Goal: Task Accomplishment & Management: Complete application form

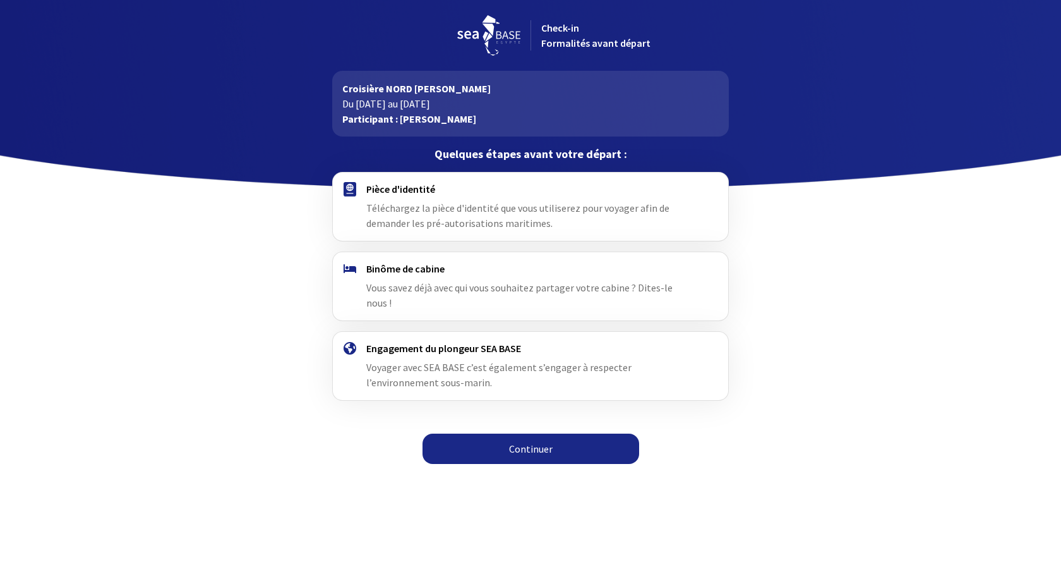
click at [560, 439] on link "Continuer" at bounding box center [531, 448] width 217 height 30
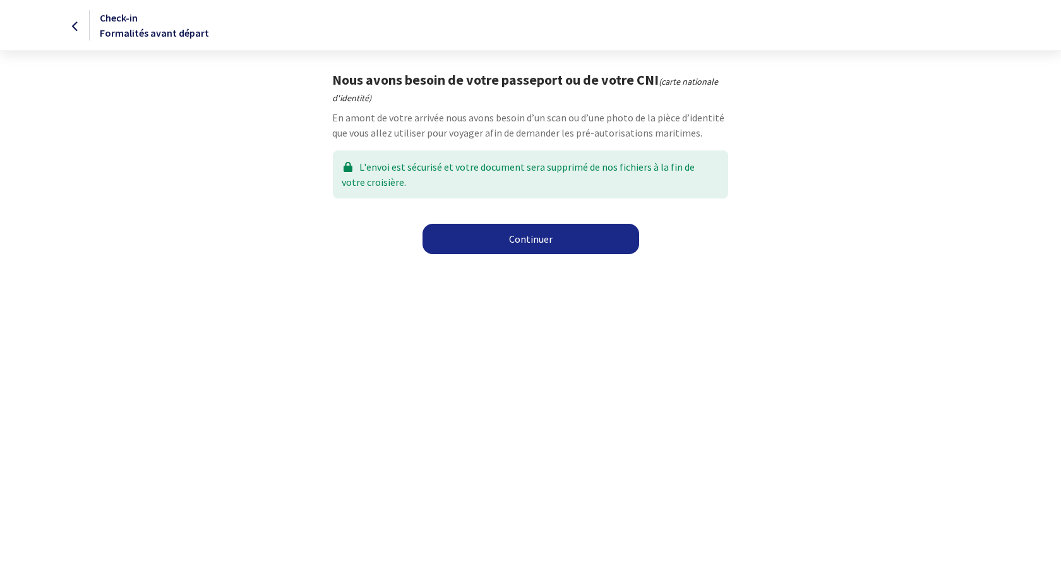
click at [540, 240] on link "Continuer" at bounding box center [531, 239] width 217 height 30
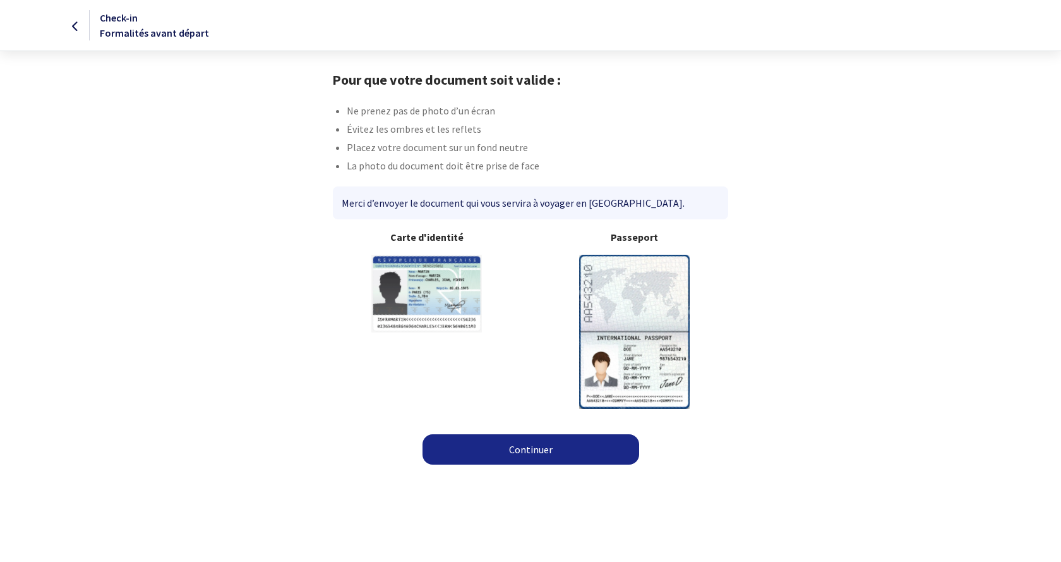
click at [640, 316] on img at bounding box center [634, 332] width 111 height 154
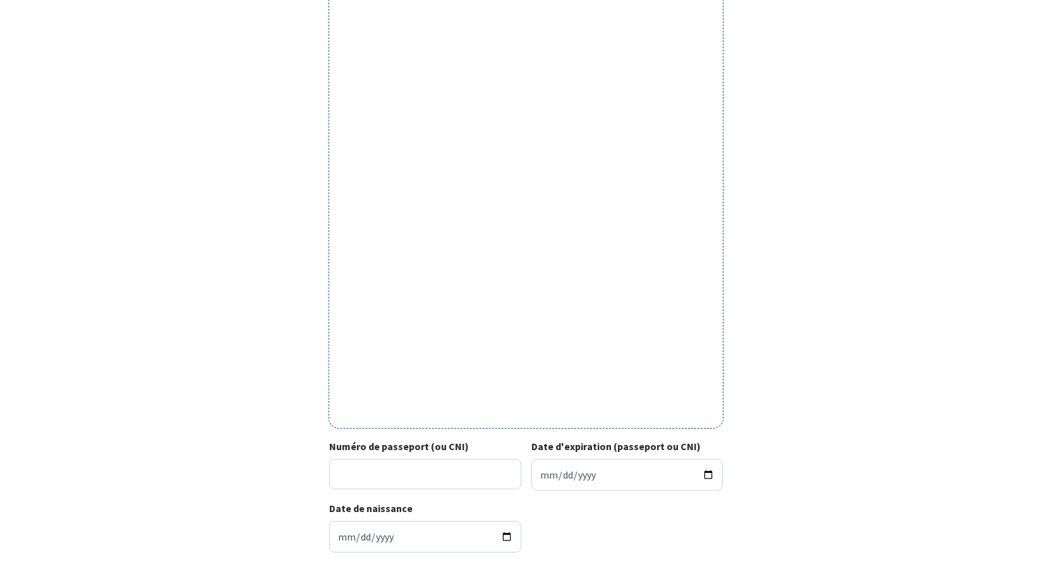
scroll to position [253, 0]
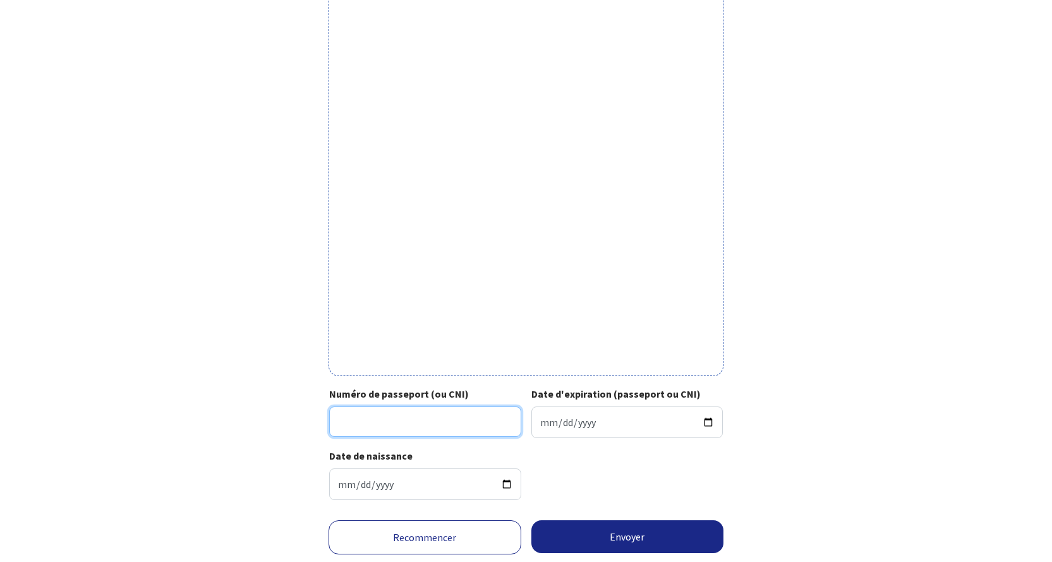
click at [356, 418] on input "Numéro de passeport (ou CNI)" at bounding box center [425, 421] width 192 height 30
type input "21DK26971"
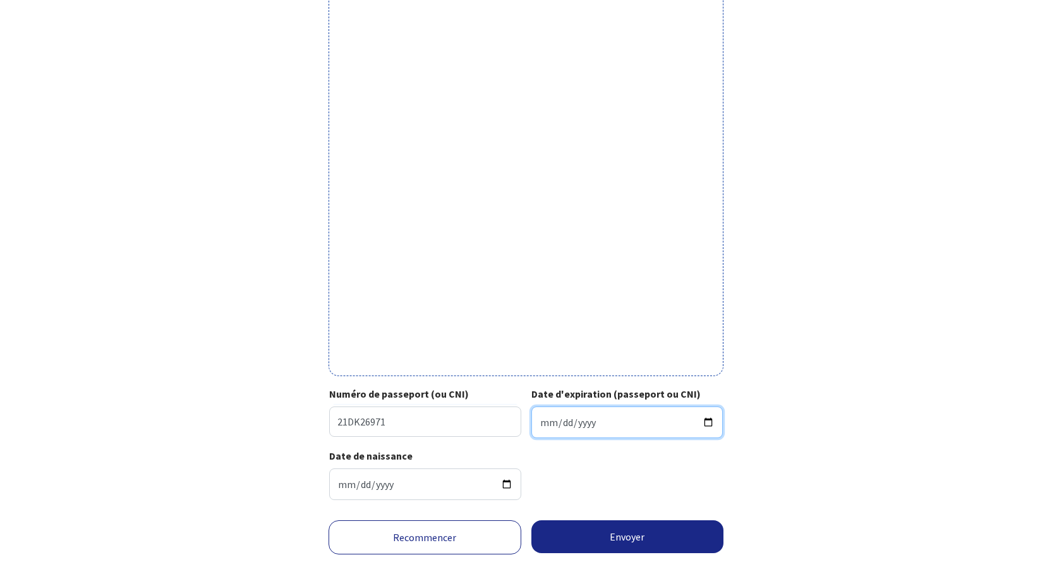
click at [627, 419] on input "Date d'expiration (passeport ou CNI)" at bounding box center [627, 422] width 192 height 32
click at [586, 421] on input "0313-11-23" at bounding box center [627, 422] width 192 height 32
click at [706, 422] on input "0313-11-23" at bounding box center [627, 422] width 192 height 32
type input "2031-11-23"
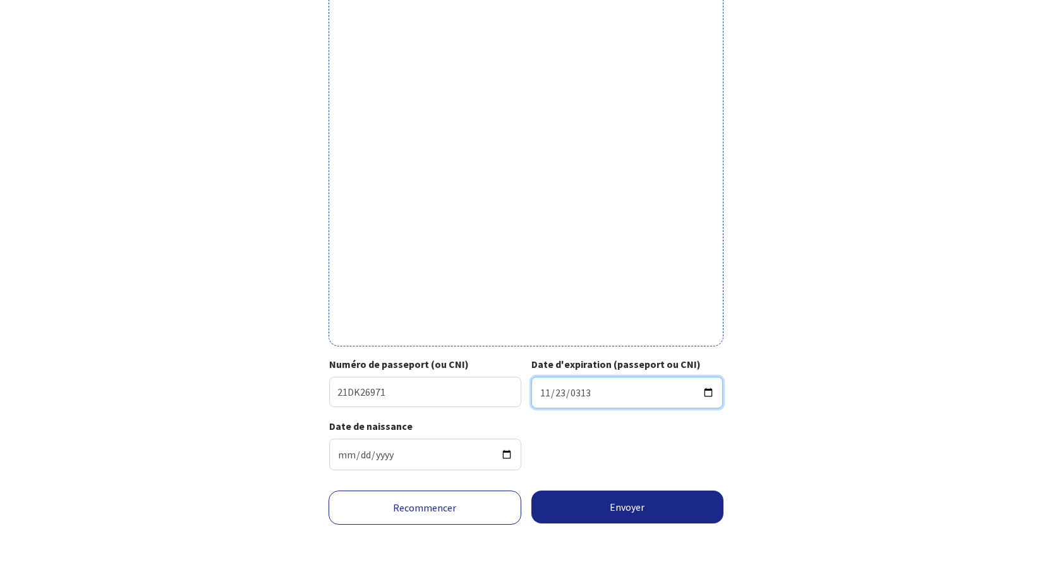
scroll to position [291, 0]
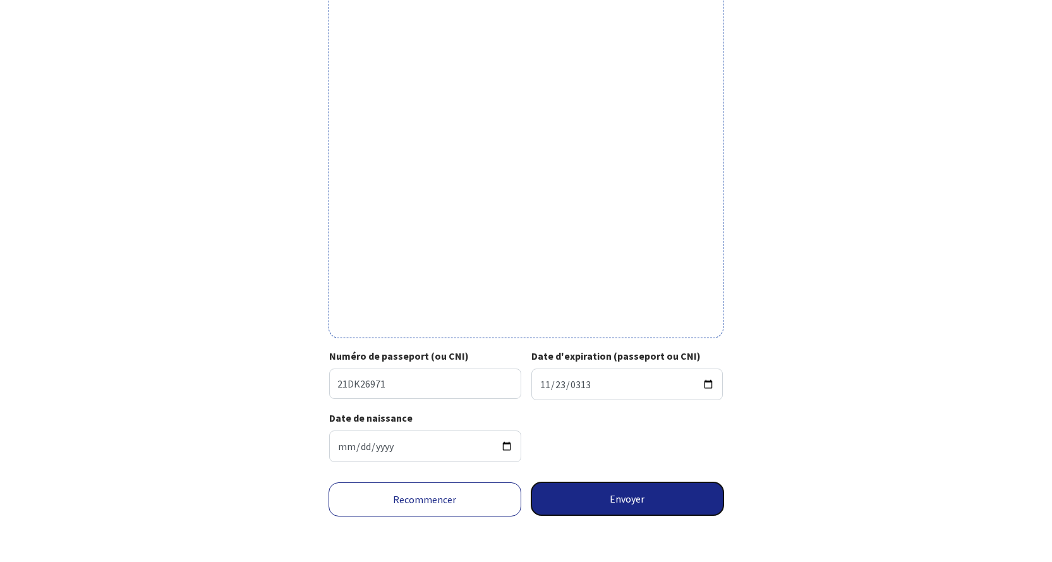
click at [629, 504] on button "Envoyer" at bounding box center [627, 498] width 193 height 33
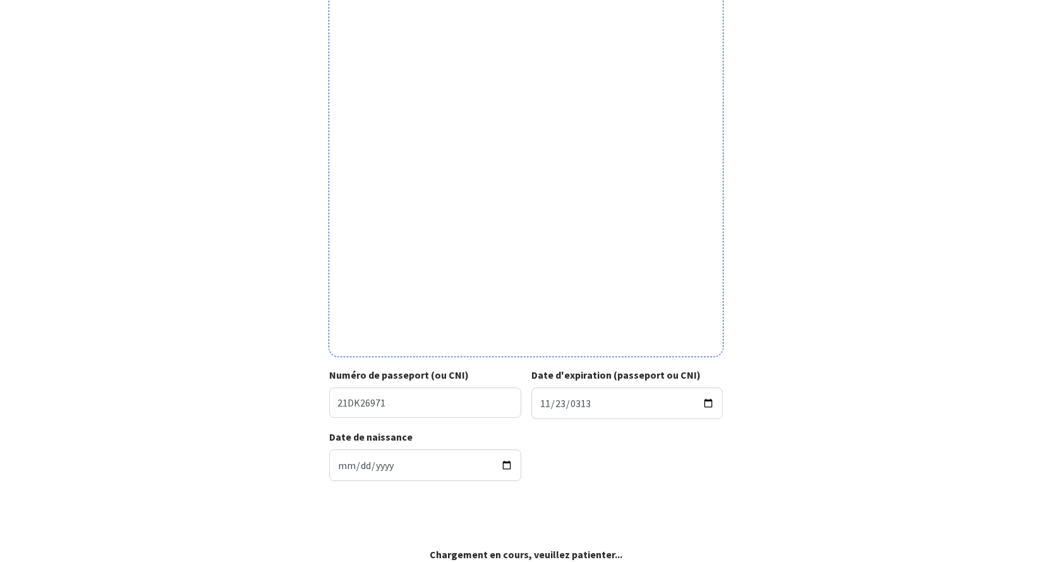
scroll to position [272, 0]
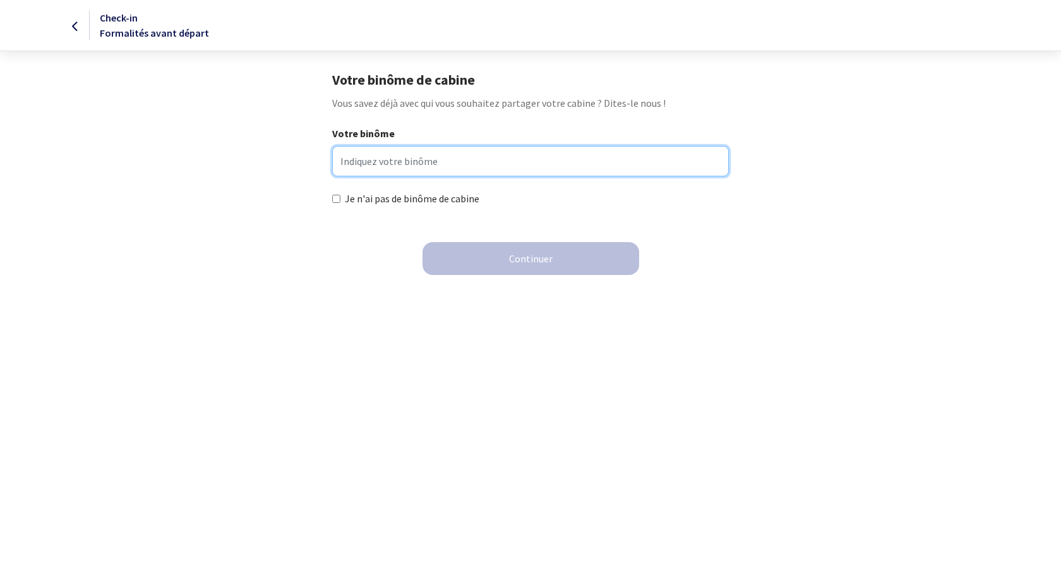
click at [406, 163] on input "Votre binôme" at bounding box center [530, 161] width 396 height 30
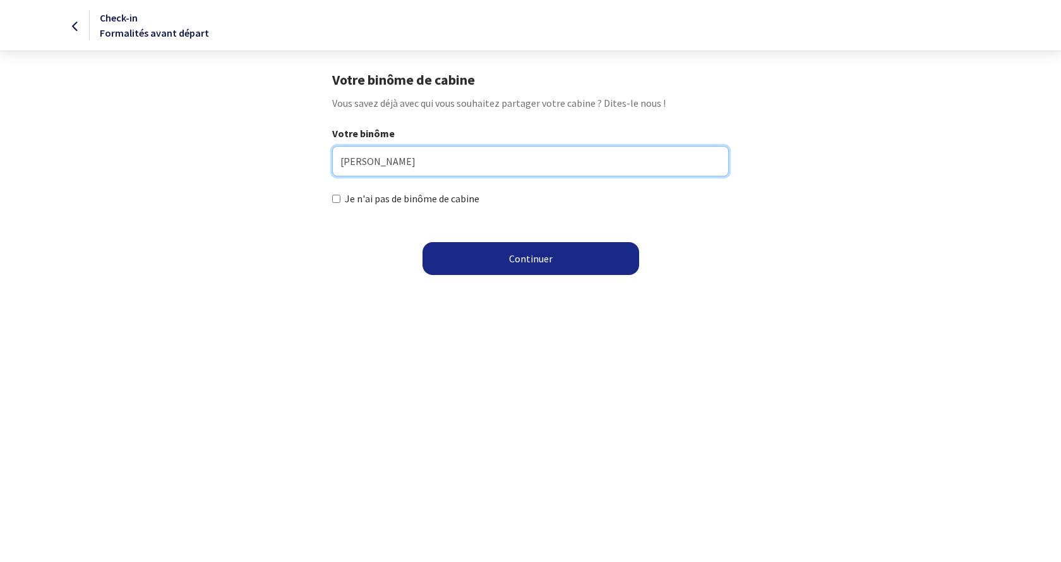
type input "[PERSON_NAME]"
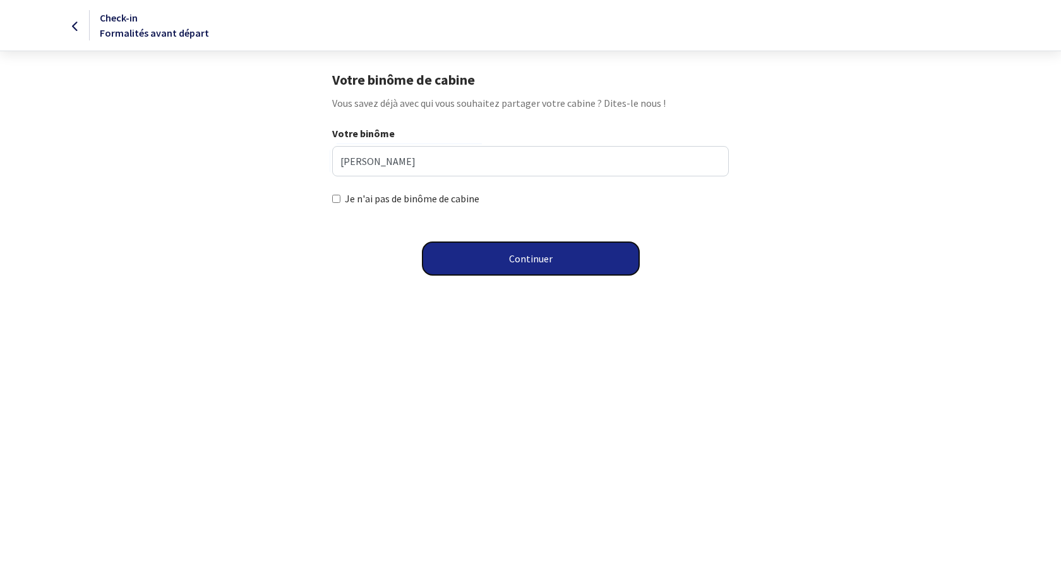
click at [514, 256] on button "Continuer" at bounding box center [531, 258] width 217 height 33
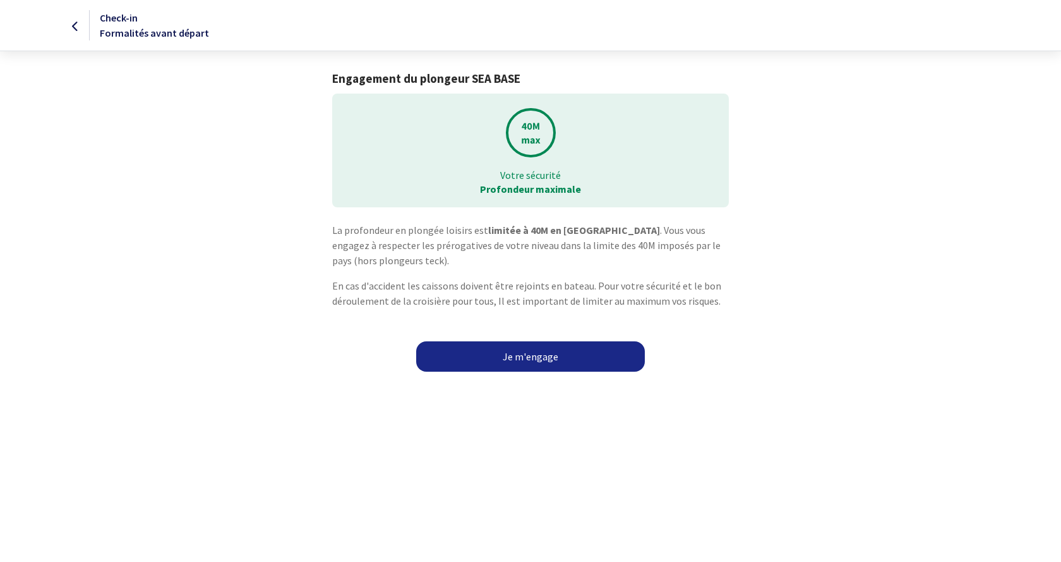
click at [530, 357] on link "Je m'engage" at bounding box center [530, 356] width 229 height 30
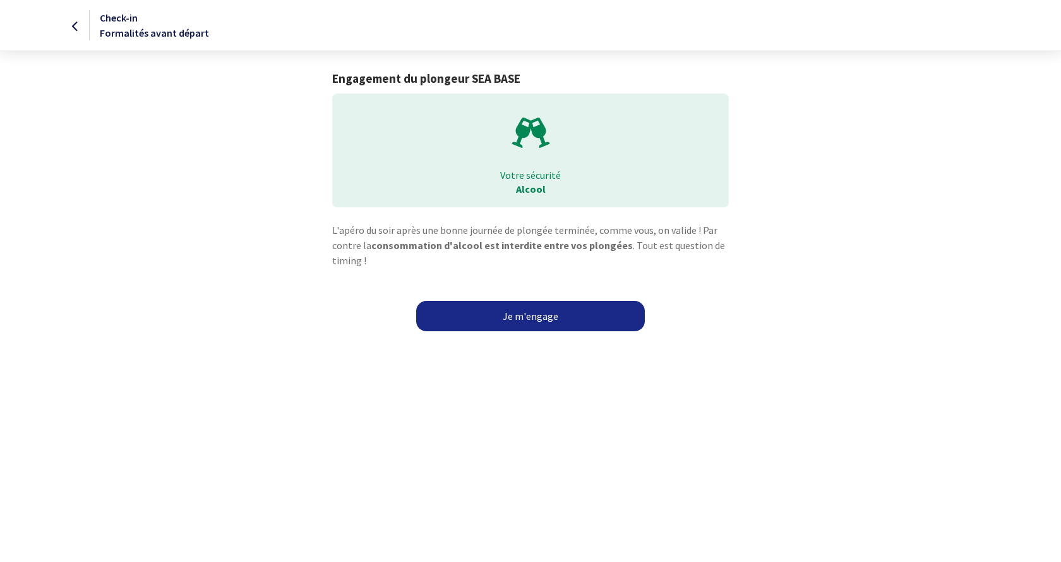
click at [561, 314] on link "Je m'engage" at bounding box center [530, 316] width 229 height 30
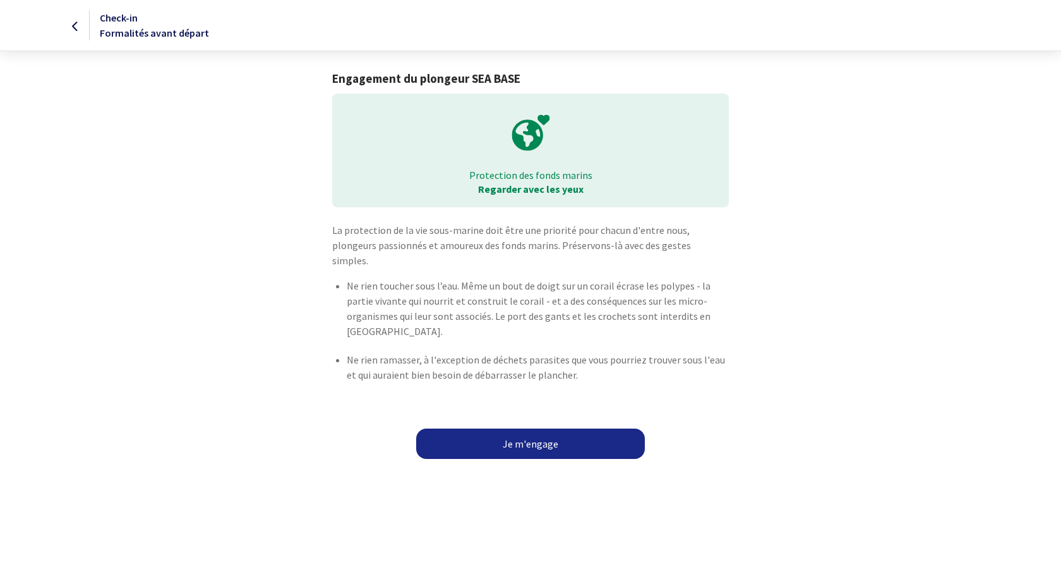
click at [547, 428] on link "Je m'engage" at bounding box center [530, 443] width 229 height 30
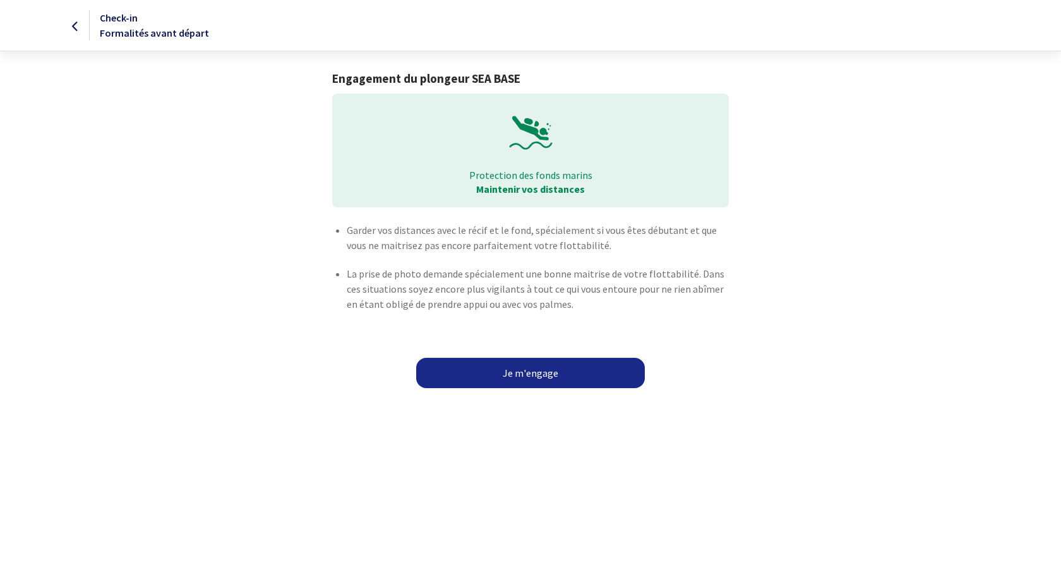
click at [539, 377] on link "Je m'engage" at bounding box center [530, 373] width 229 height 30
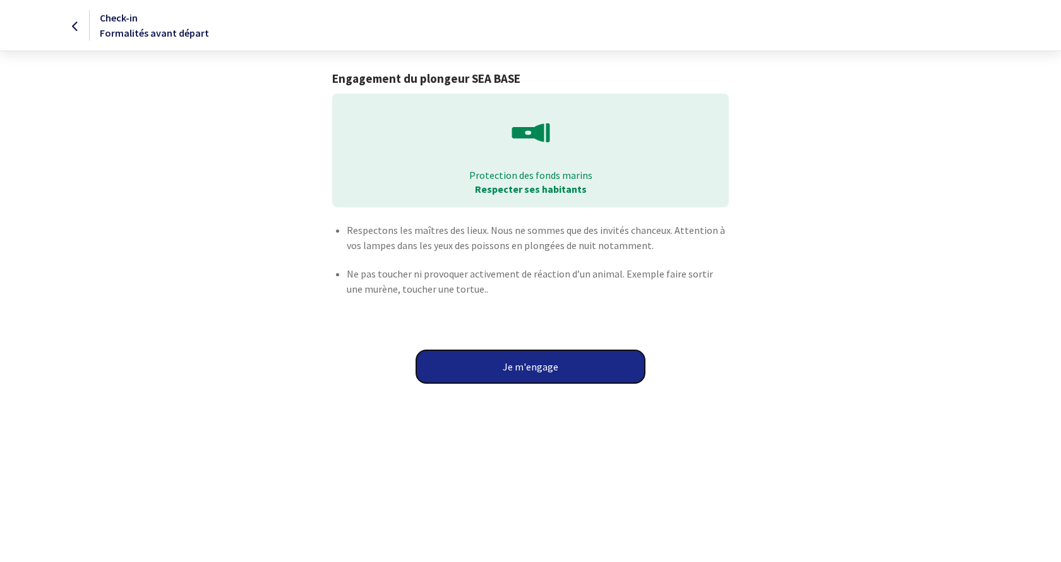
click at [512, 370] on button "Je m'engage" at bounding box center [530, 366] width 229 height 33
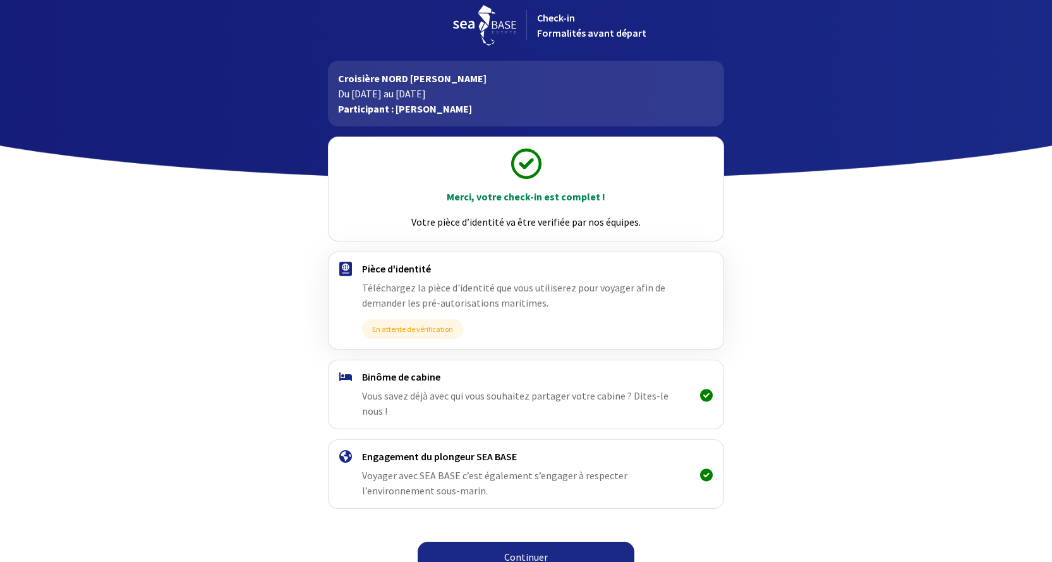
scroll to position [13, 0]
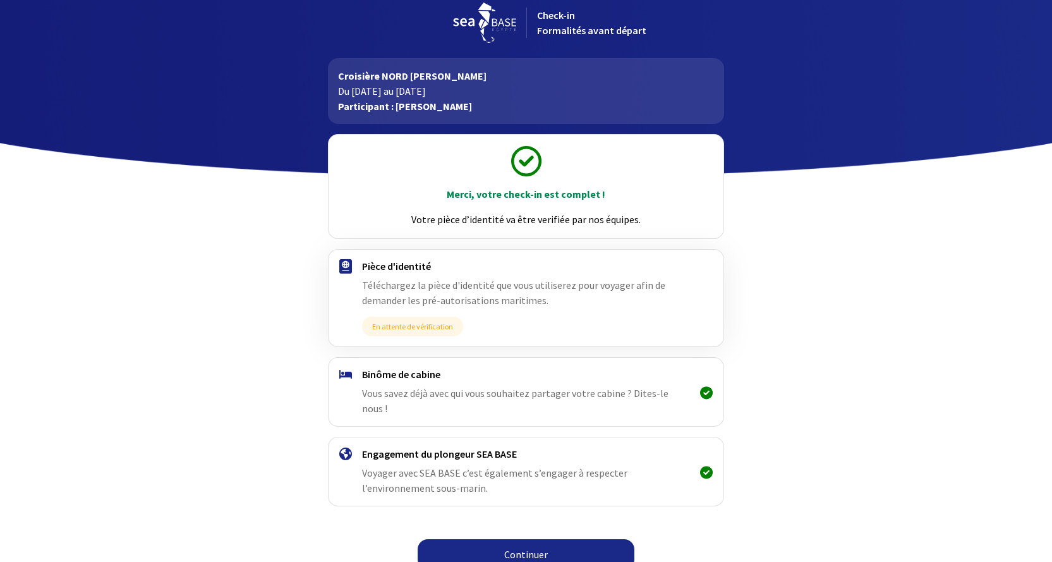
click at [510, 542] on link "Continuer" at bounding box center [526, 554] width 217 height 30
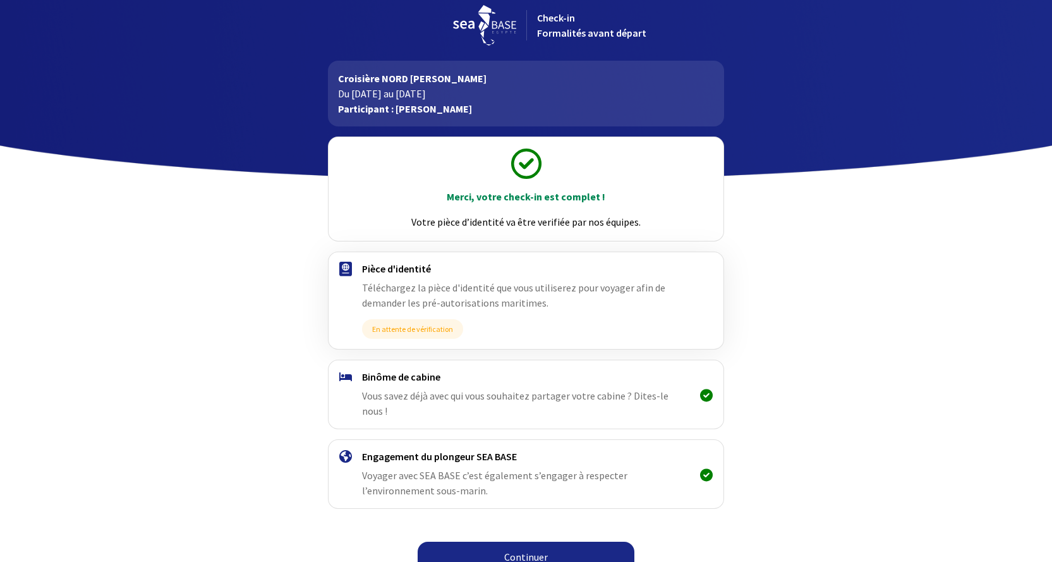
scroll to position [13, 0]
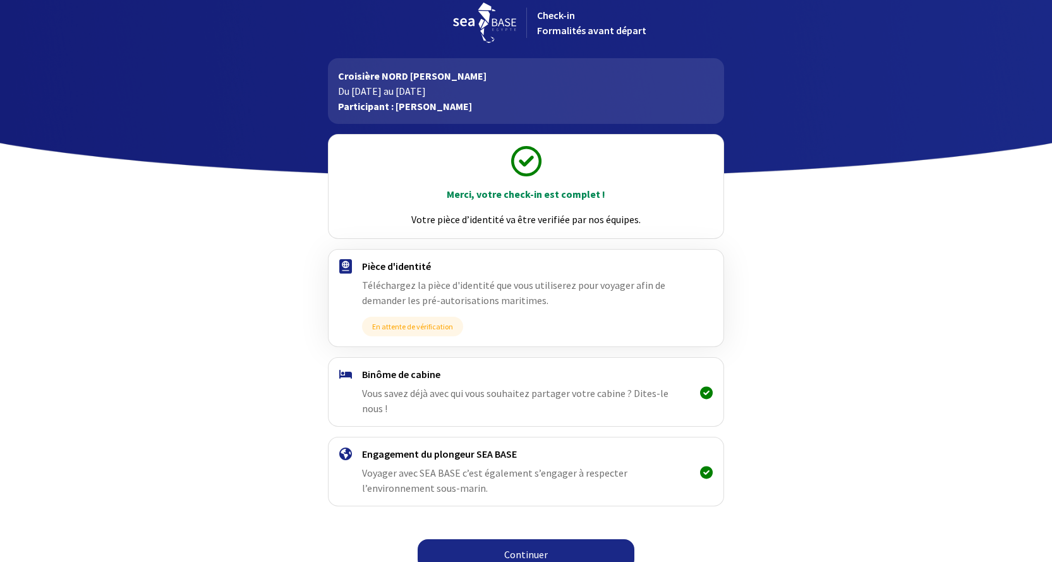
click at [519, 539] on link "Continuer" at bounding box center [526, 554] width 217 height 30
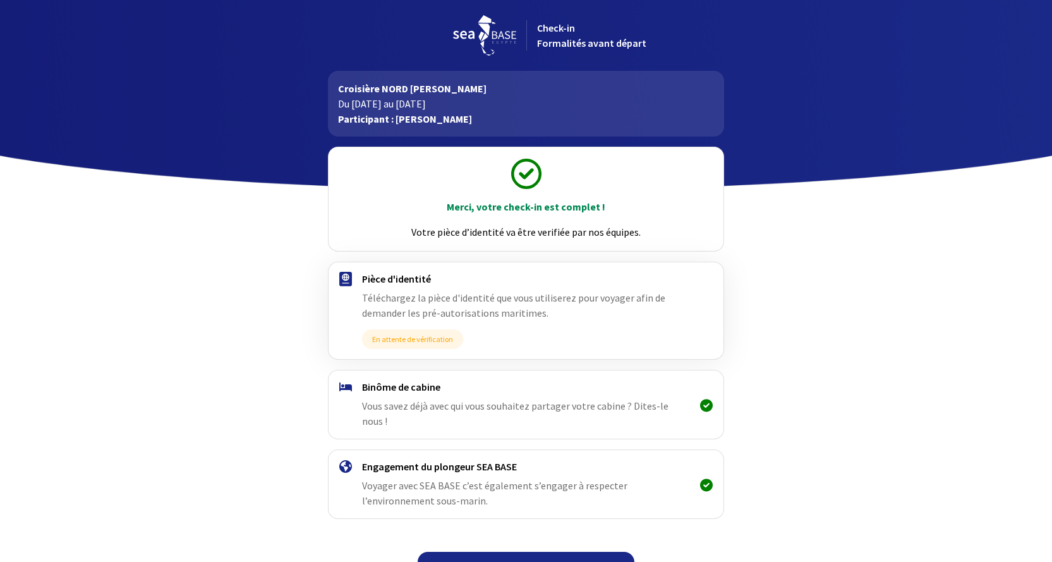
click at [522, 168] on icon at bounding box center [526, 174] width 30 height 30
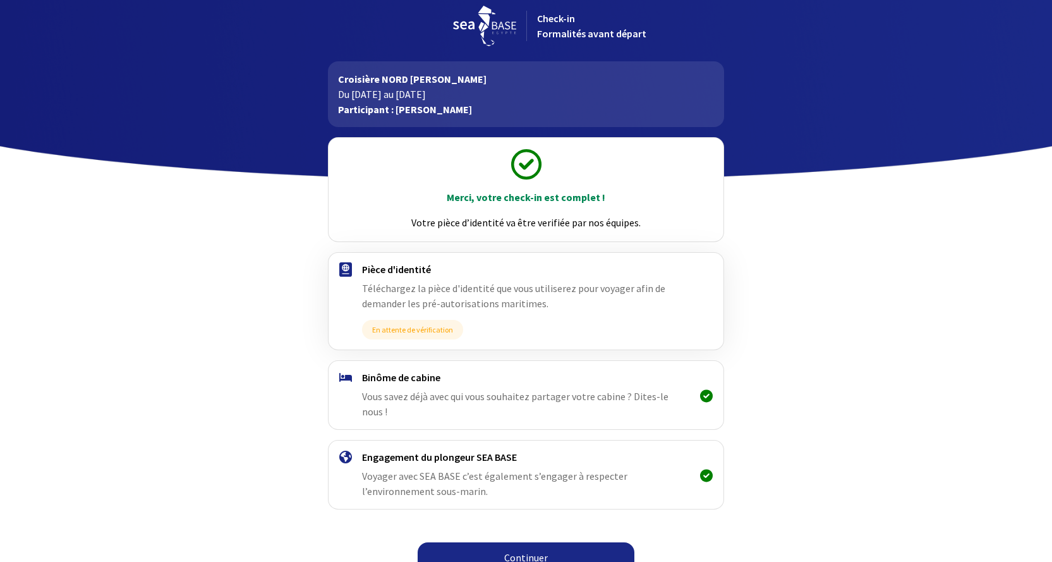
scroll to position [13, 0]
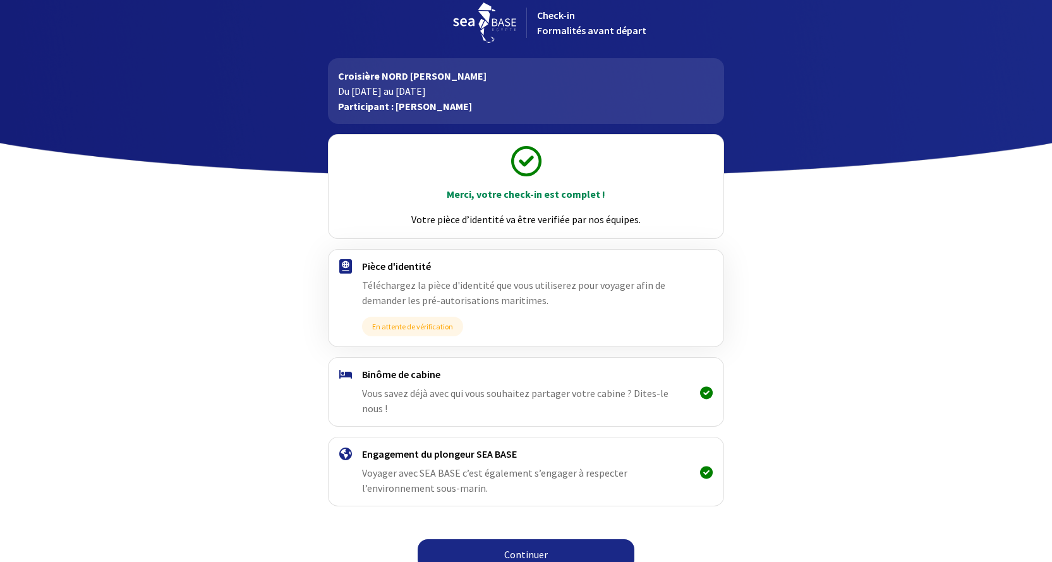
click at [528, 539] on link "Continuer" at bounding box center [526, 554] width 217 height 30
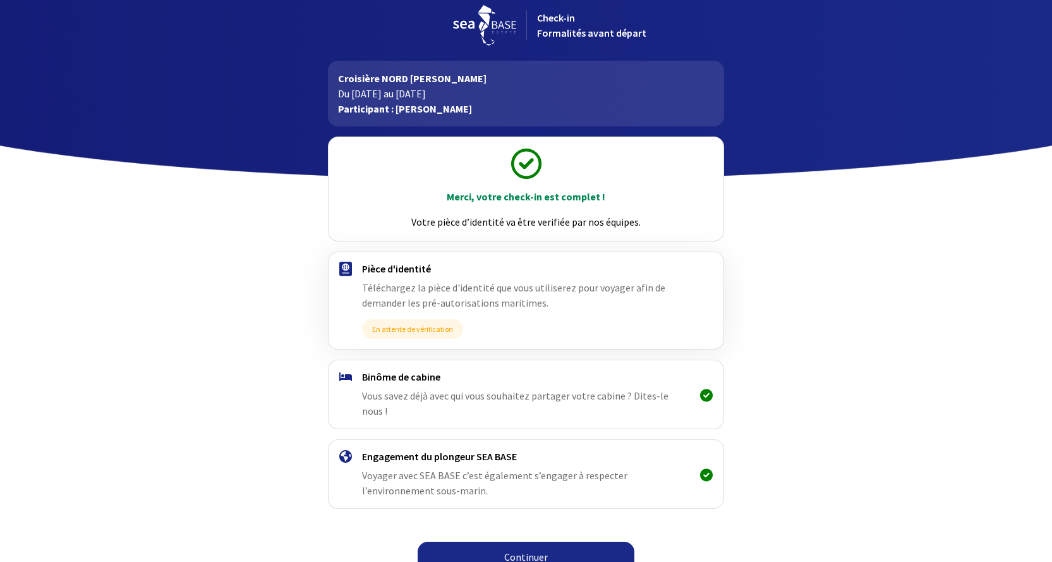
scroll to position [13, 0]
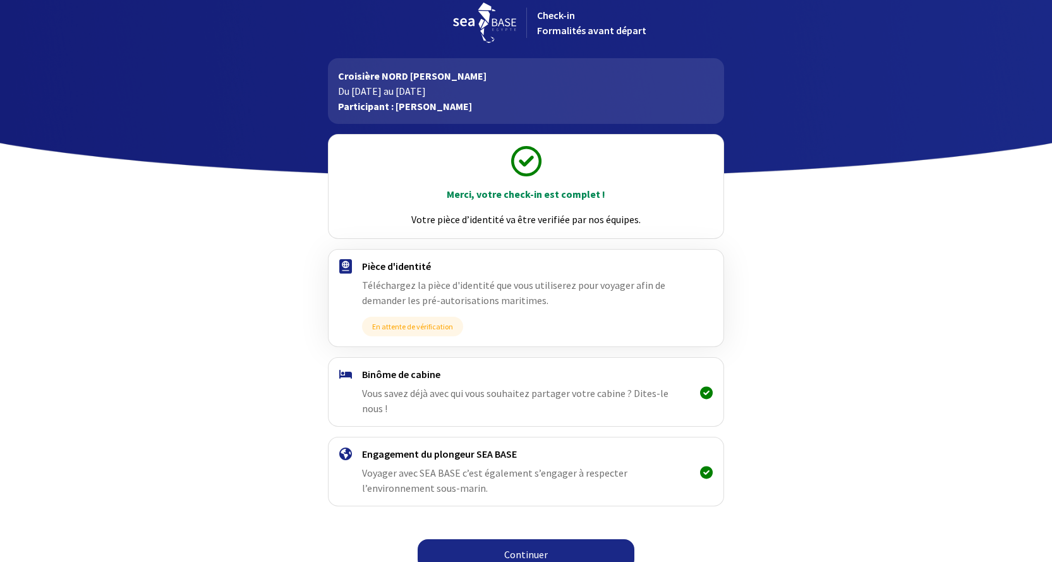
click at [561, 540] on link "Continuer" at bounding box center [526, 554] width 217 height 30
